Goal: Task Accomplishment & Management: Manage account settings

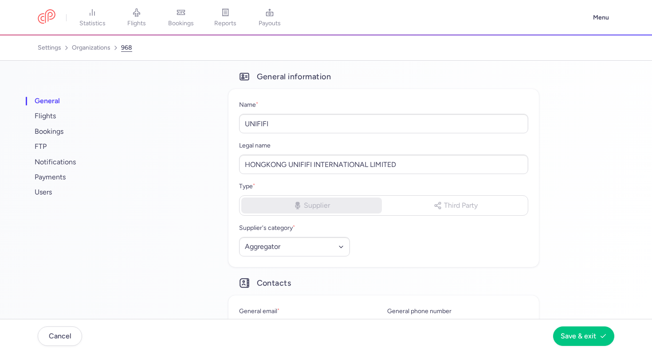
select select "AGGREGATOR"
select select "cn"
click at [60, 47] on link "settings" at bounding box center [50, 48] width 24 height 14
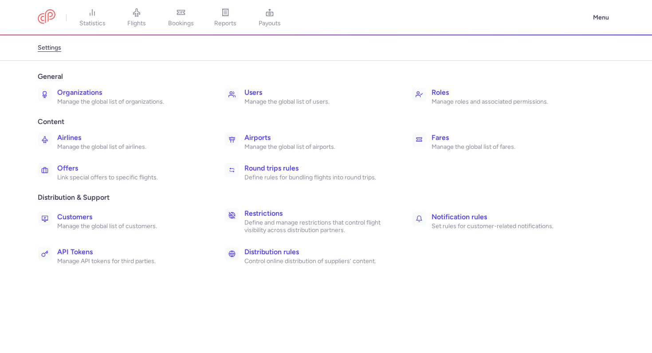
click at [90, 101] on p "Manage the global list of organizations." at bounding box center [131, 102] width 148 height 8
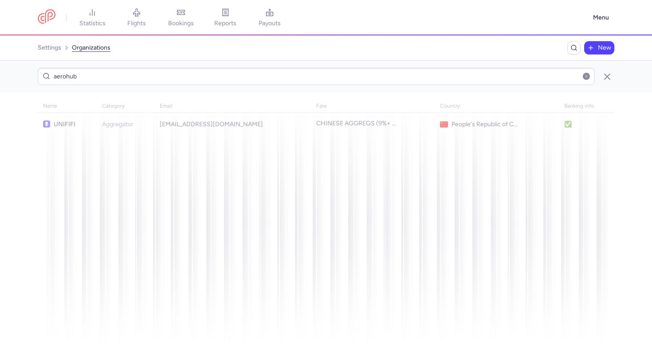
type input "aerohub"
click at [55, 23] on link at bounding box center [47, 17] width 18 height 16
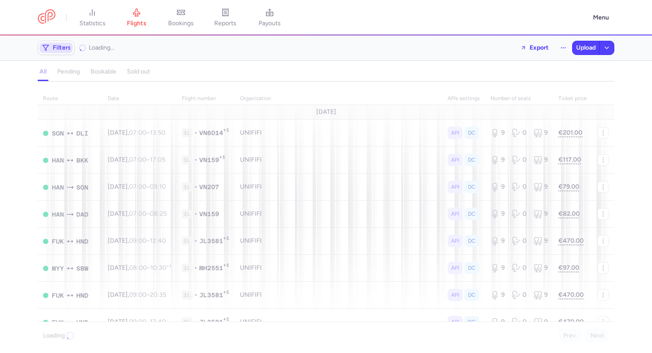
click at [58, 51] on span "Filters" at bounding box center [62, 47] width 18 height 7
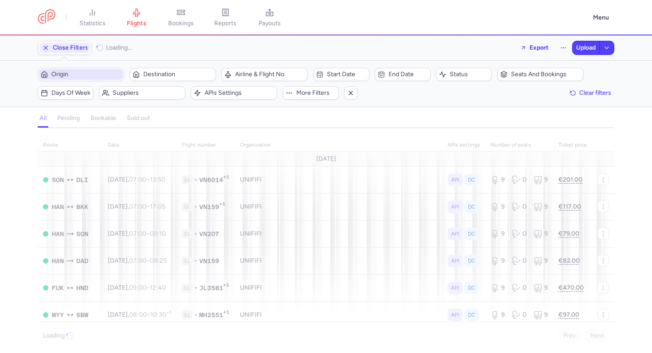
click at [70, 80] on button "Origin" at bounding box center [81, 74] width 86 height 13
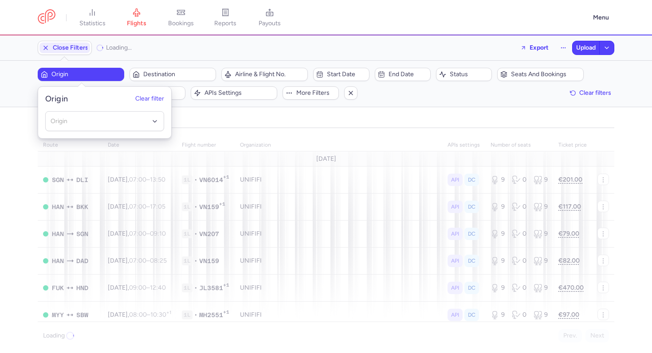
click at [132, 92] on header "Origin Clear filter" at bounding box center [104, 95] width 133 height 17
click at [154, 98] on button "Clear filter" at bounding box center [149, 98] width 29 height 7
click at [201, 112] on div "all pending bookable sold out" at bounding box center [326, 118] width 577 height 19
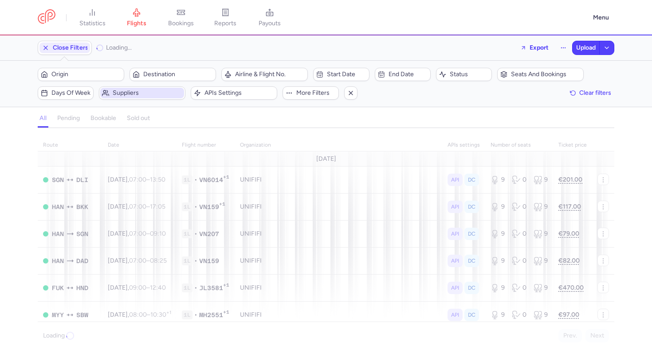
click at [141, 89] on span "Suppliers" at bounding box center [142, 93] width 84 height 11
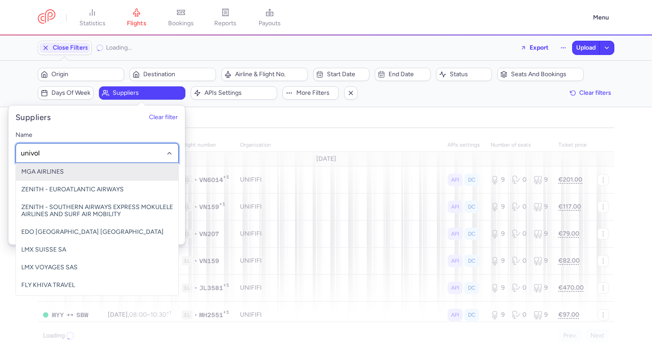
type input "univolo"
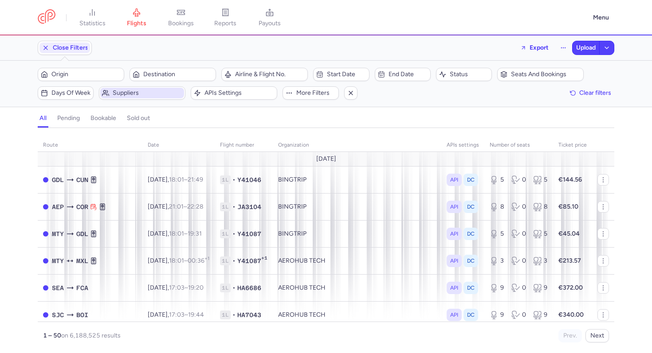
click at [138, 98] on span "Suppliers" at bounding box center [142, 93] width 84 height 11
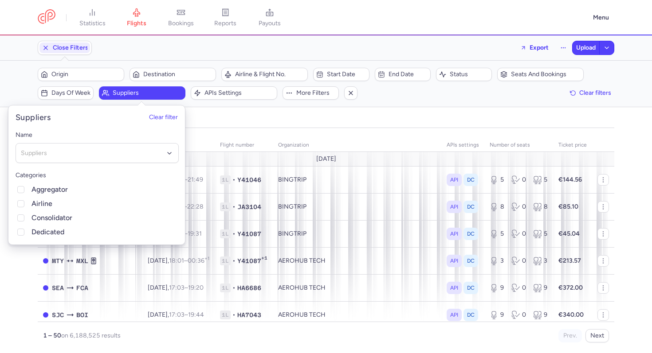
click at [90, 165] on div "Name Suppliers Categories Aggregator Airline Consolidator Dedicated" at bounding box center [96, 184] width 177 height 122
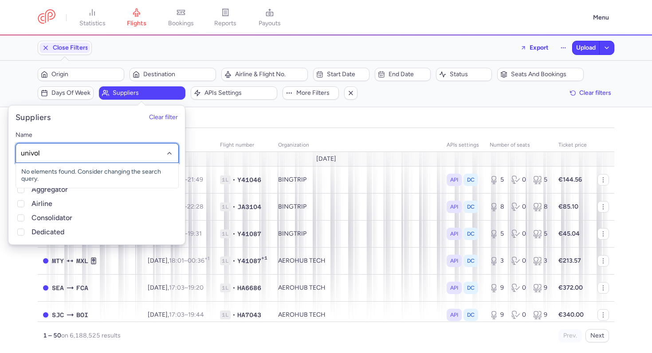
type input "univolo"
click at [63, 173] on span "UNIVOLO" at bounding box center [97, 172] width 162 height 18
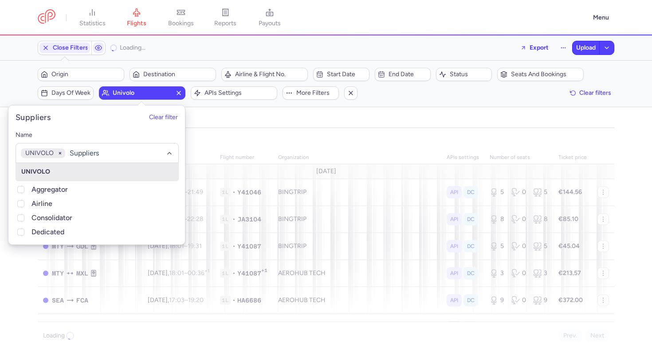
click at [222, 118] on div "all pending bookable sold out" at bounding box center [326, 121] width 577 height 16
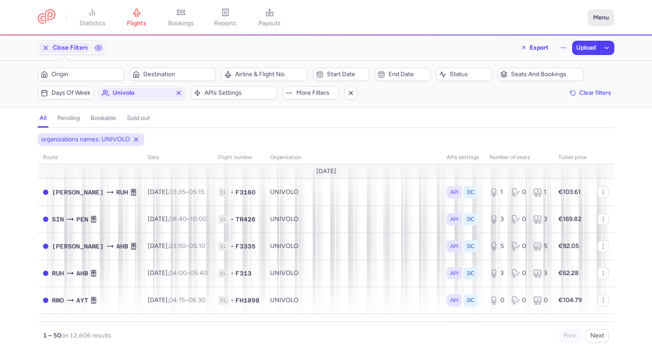
click at [593, 15] on button "Menu" at bounding box center [601, 17] width 27 height 17
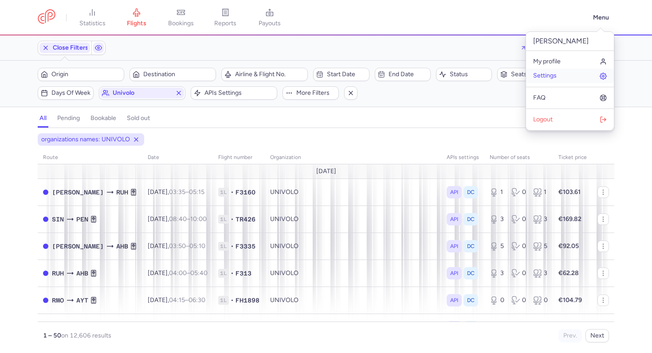
click at [552, 76] on span "Settings" at bounding box center [545, 75] width 24 height 7
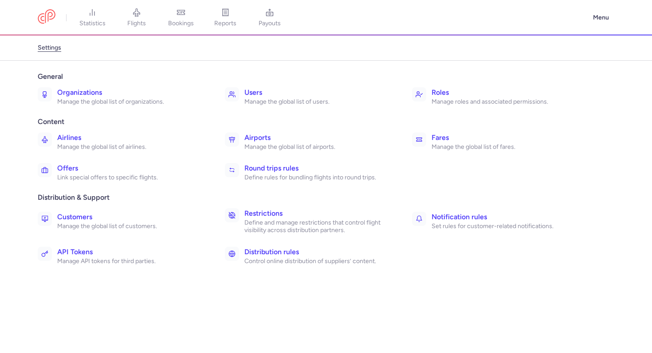
click at [106, 88] on h3 "Organizations" at bounding box center [131, 92] width 148 height 11
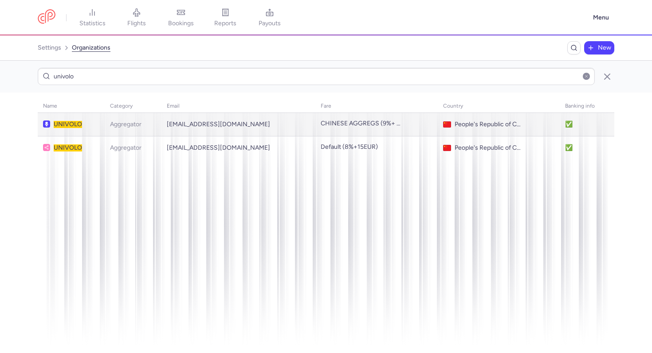
type input "univolo"
click at [63, 125] on span "UNIVOLO" at bounding box center [68, 125] width 28 height 8
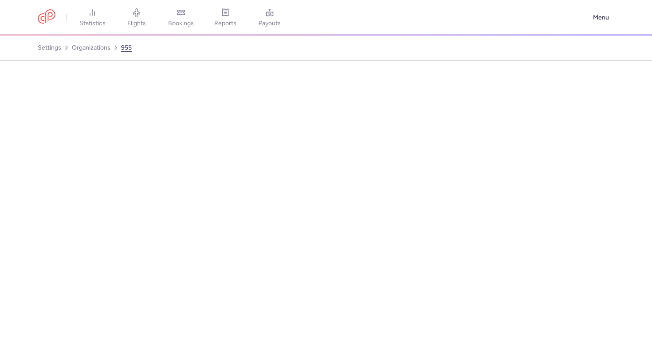
select select "AGGREGATOR"
select select "cn"
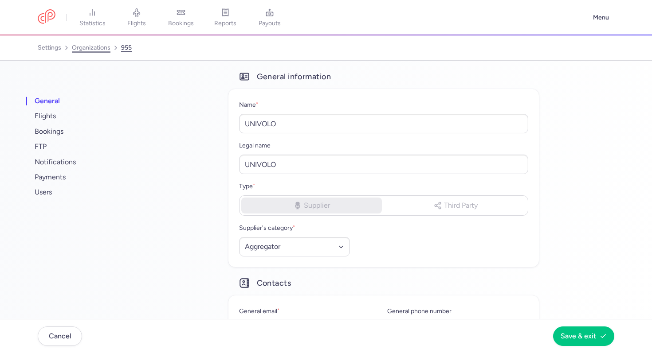
click at [102, 47] on link "organizations" at bounding box center [91, 48] width 39 height 14
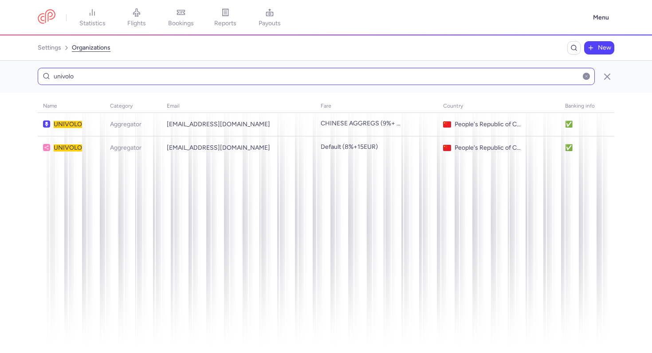
type input "univol"
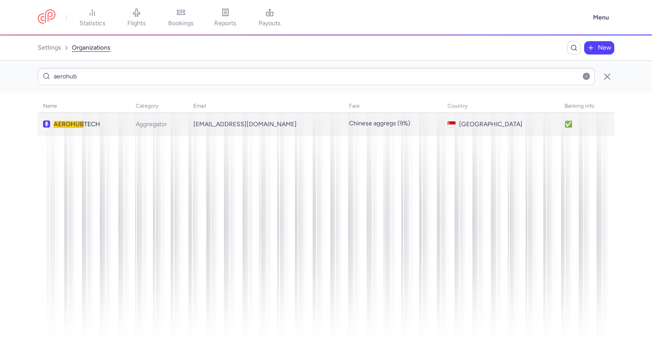
type input "aerohub"
click at [83, 122] on span "AEROHUB TECH" at bounding box center [89, 124] width 71 height 7
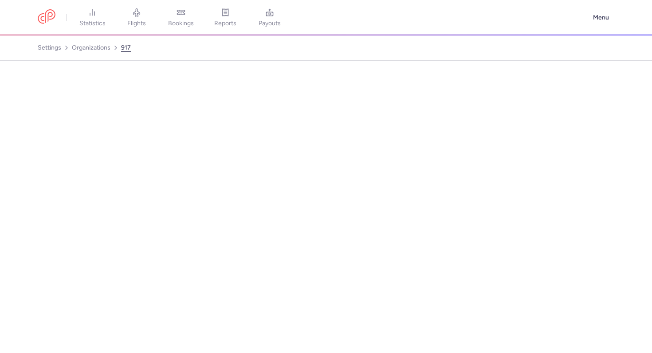
select select "AGGREGATOR"
select select "sg"
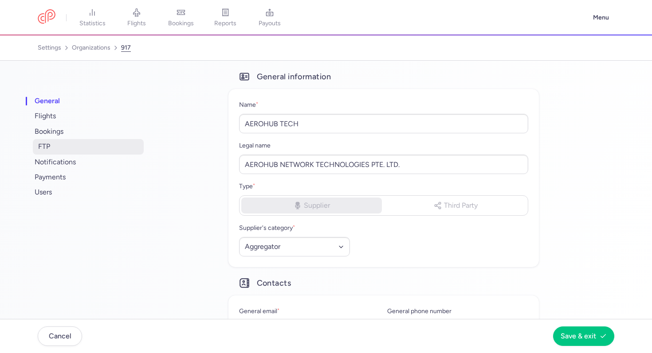
click at [69, 150] on span "FTP" at bounding box center [88, 146] width 111 height 15
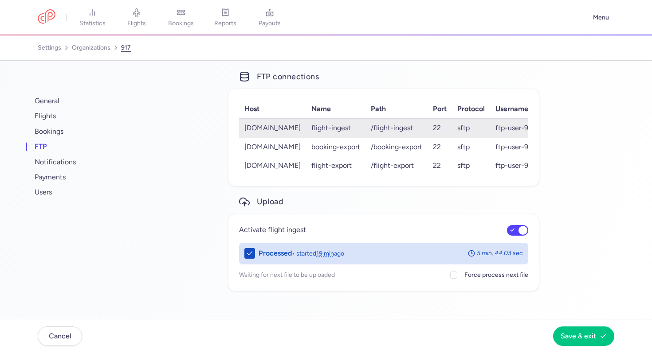
click at [285, 130] on td "[DOMAIN_NAME]" at bounding box center [272, 128] width 67 height 19
select select "sftp"
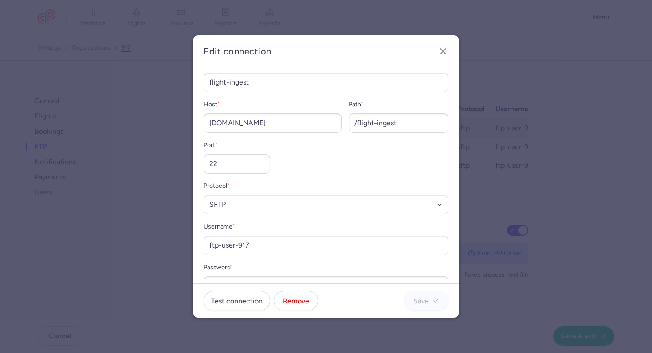
scroll to position [39, 0]
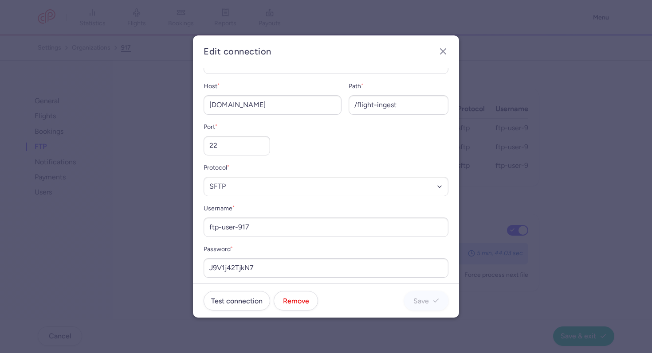
click at [158, 24] on div "Edit connection Connection name * flight-ingest Host * [DOMAIN_NAME] Path * /fl…" at bounding box center [326, 176] width 652 height 353
click at [61, 54] on dialog "Edit connection Connection name * flight-ingest Host * [DOMAIN_NAME] Path * /fl…" at bounding box center [326, 176] width 624 height 283
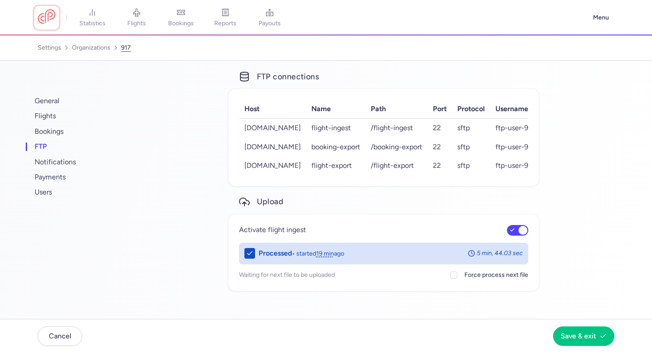
click at [51, 25] on link at bounding box center [47, 17] width 18 height 16
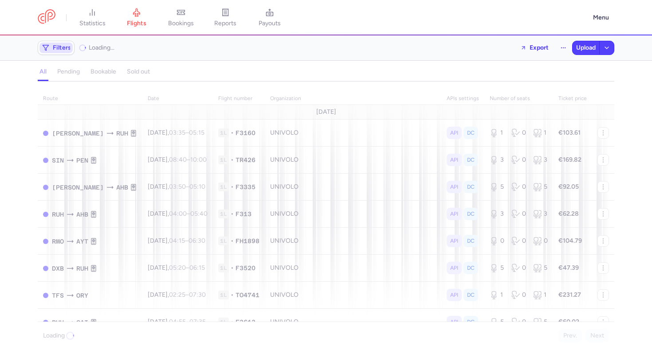
click at [67, 49] on span "Filters" at bounding box center [62, 47] width 18 height 7
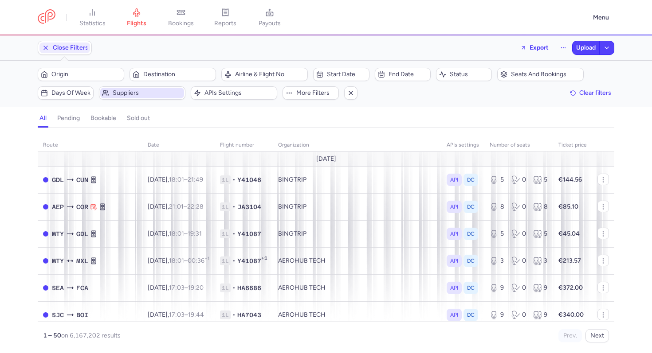
click at [128, 96] on span "Suppliers" at bounding box center [148, 93] width 70 height 7
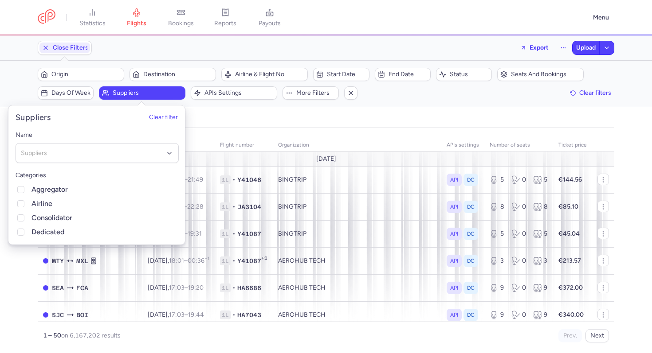
click at [102, 143] on div "Name Suppliers" at bounding box center [97, 146] width 163 height 33
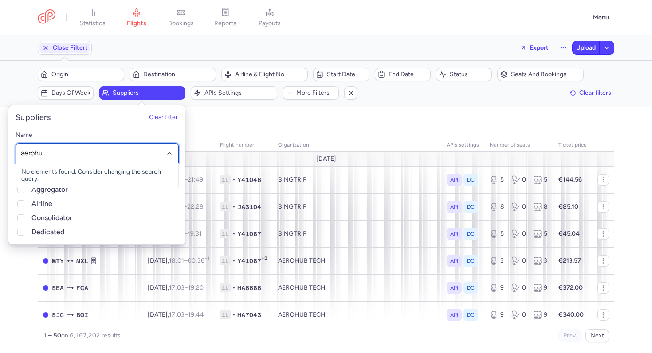
type input "aerohub"
click at [86, 170] on span "AEROHUB TECH" at bounding box center [97, 172] width 162 height 18
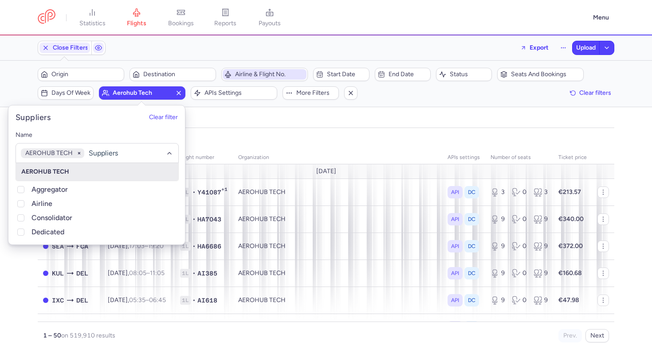
click at [250, 77] on span "Airline & Flight No." at bounding box center [270, 74] width 70 height 7
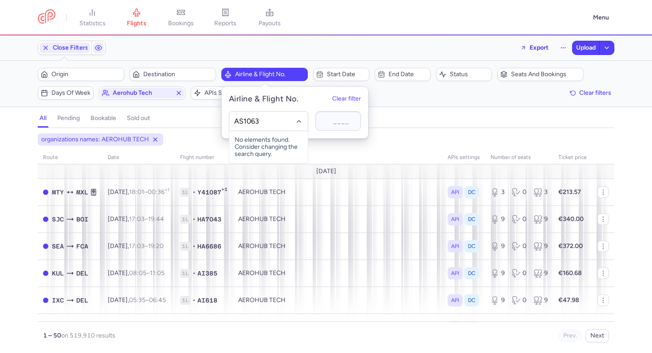
click at [337, 129] on div "AS1063 No elements found. Consider changing the search query. Type airline IATA…" at bounding box center [295, 121] width 146 height 34
type input "AS"
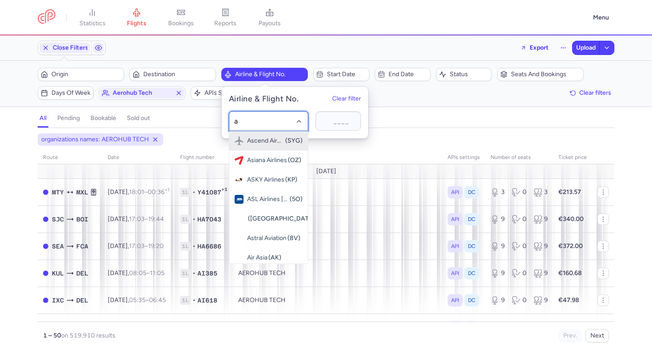
type input "as"
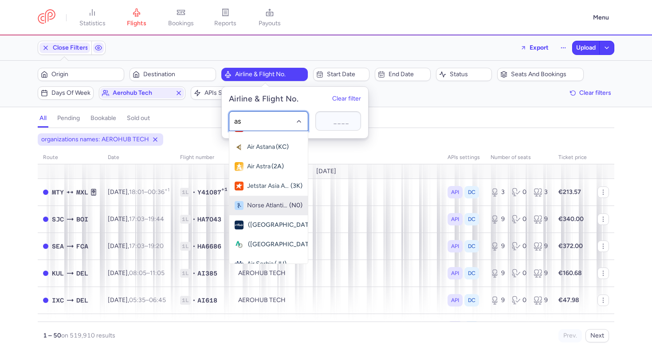
scroll to position [160, 0]
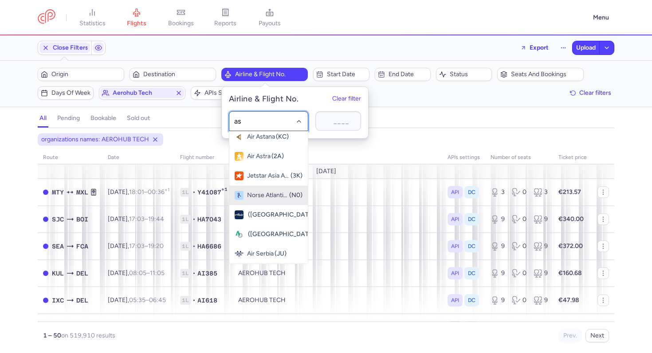
click at [247, 212] on span "[US_STATE] Airlines" at bounding box center [247, 215] width 0 height 7
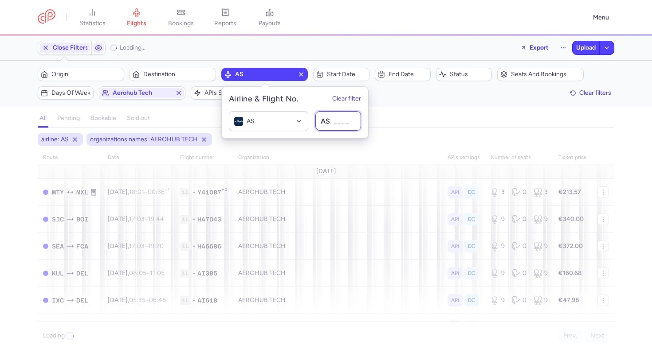
paste input "1063"
type input "1063"
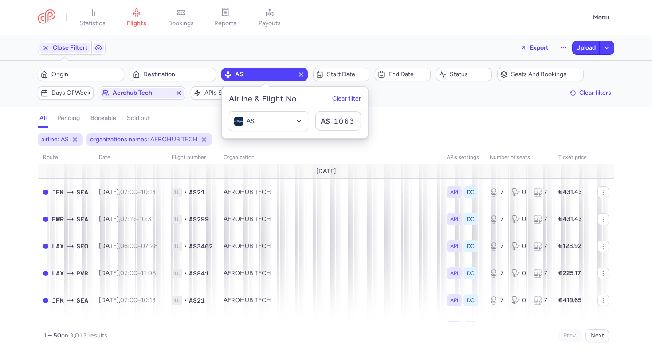
click at [418, 125] on div "all pending bookable sold out" at bounding box center [326, 121] width 577 height 16
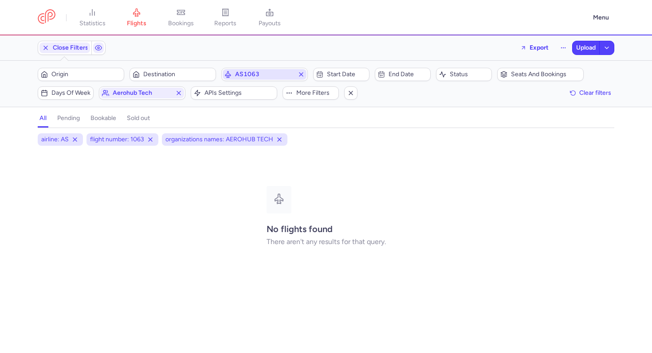
click at [248, 75] on span "AS1063" at bounding box center [264, 74] width 59 height 7
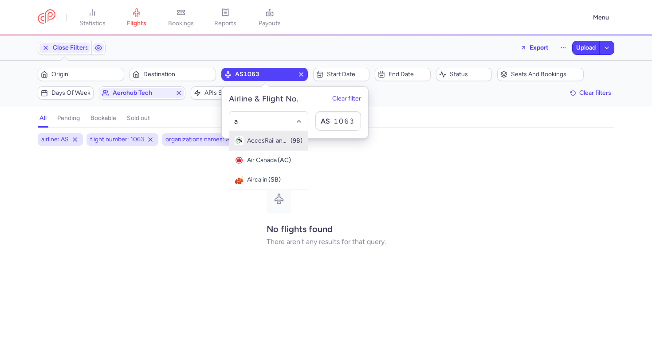
type input "av"
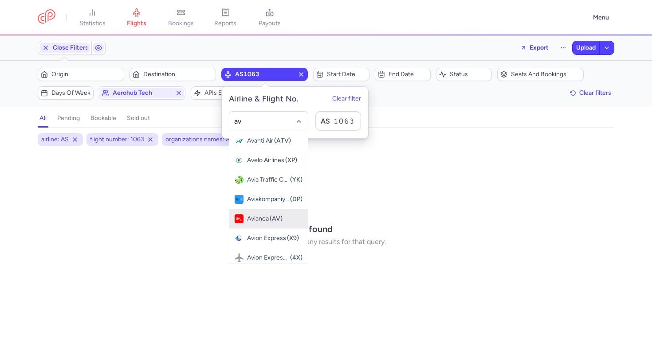
click at [275, 216] on span "(AV)" at bounding box center [276, 219] width 13 height 7
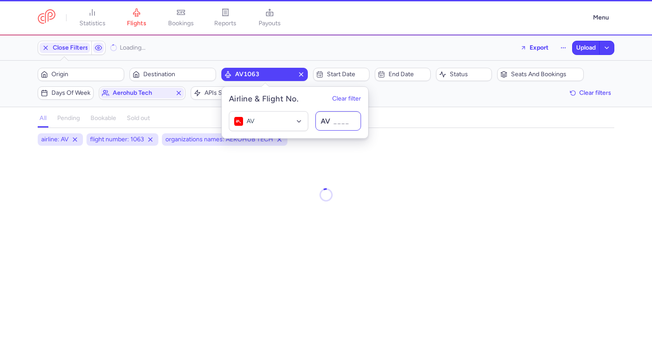
type input "2947"
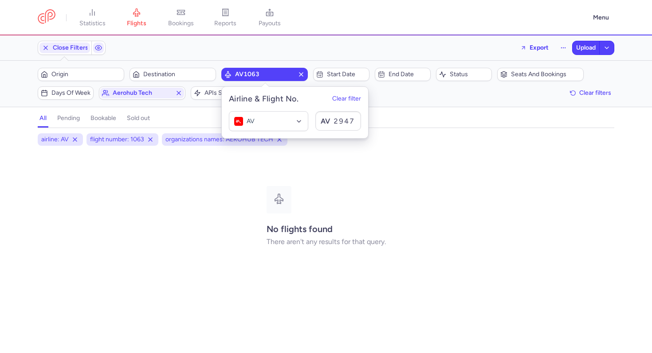
click at [390, 167] on div "No flights found There aren't any results for that query." at bounding box center [326, 216] width 577 height 130
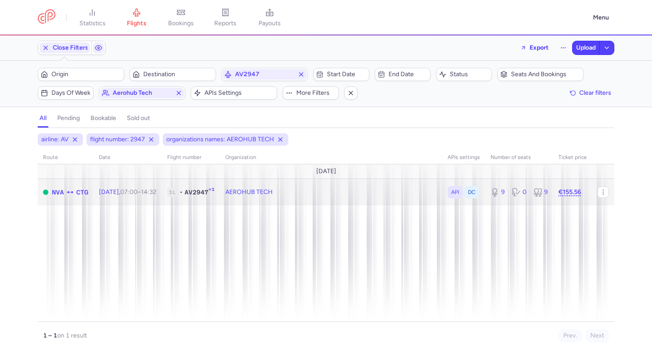
click at [485, 195] on td "AEROHUB TECH" at bounding box center [519, 192] width 68 height 27
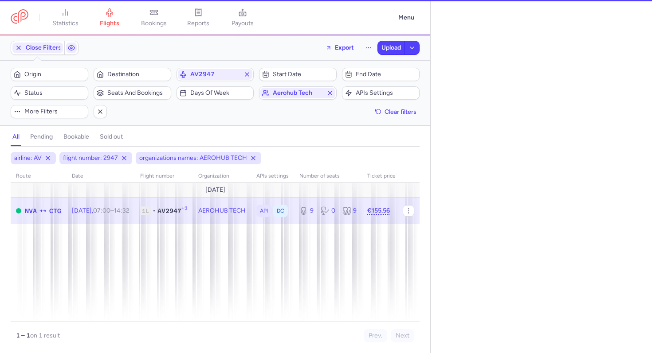
select select "days"
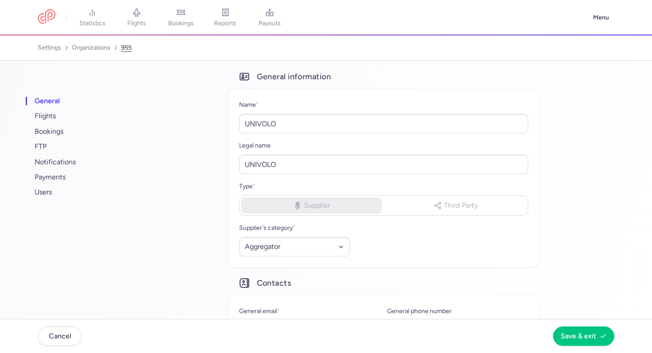
select select "AGGREGATOR"
select select "cn"
click at [60, 151] on span "FTP" at bounding box center [88, 146] width 111 height 15
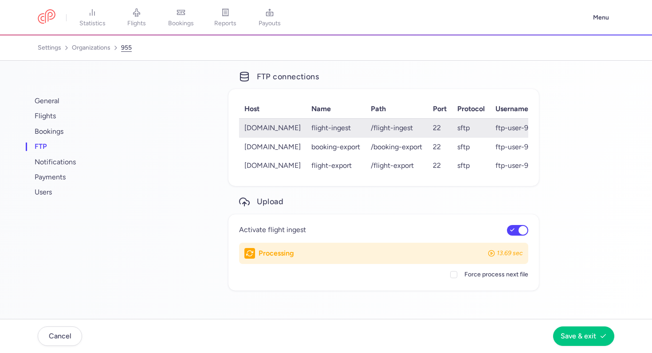
drag, startPoint x: 238, startPoint y: 125, endPoint x: 325, endPoint y: 126, distance: 86.9
click at [325, 126] on div "host name path port protocol username airdrop.citizenplane.com flight-ingest /f…" at bounding box center [383, 137] width 310 height 97
